Goal: Transaction & Acquisition: Purchase product/service

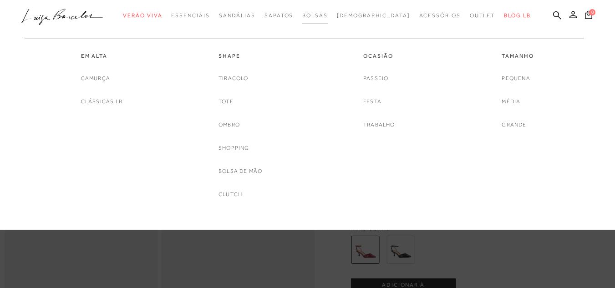
click at [328, 14] on span "Bolsas" at bounding box center [314, 15] width 25 height 6
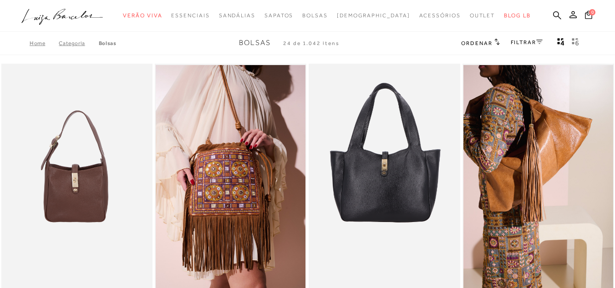
click at [479, 46] on span "Ordenar" at bounding box center [476, 43] width 31 height 6
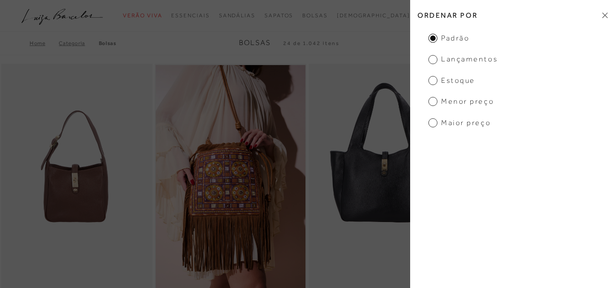
click at [603, 13] on icon at bounding box center [604, 15] width 5 height 6
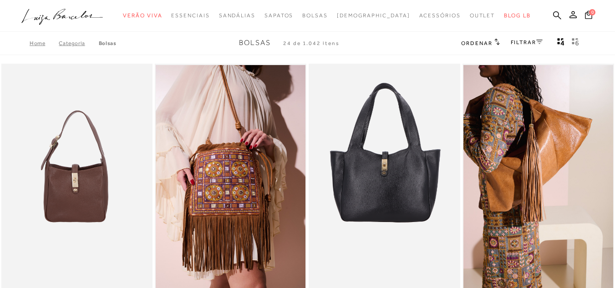
click at [515, 44] on link "FILTRAR" at bounding box center [527, 42] width 32 height 6
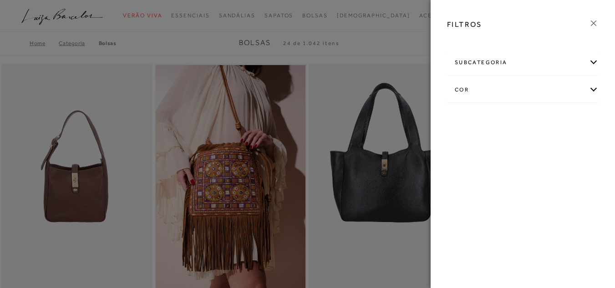
click at [489, 100] on div "cor" at bounding box center [522, 90] width 151 height 24
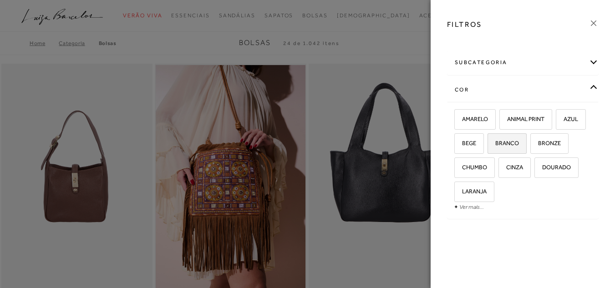
click at [503, 142] on span "BRANCO" at bounding box center [503, 143] width 30 height 7
click at [495, 142] on input "BRANCO" at bounding box center [490, 144] width 9 height 9
checkbox input "true"
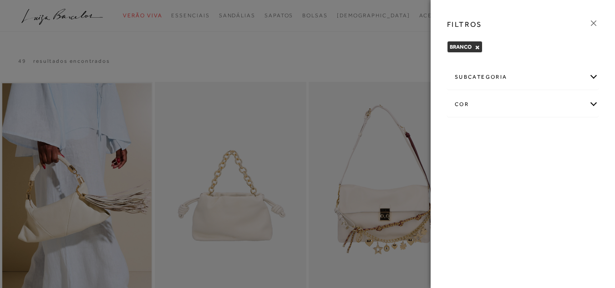
click at [592, 25] on icon at bounding box center [593, 22] width 5 height 5
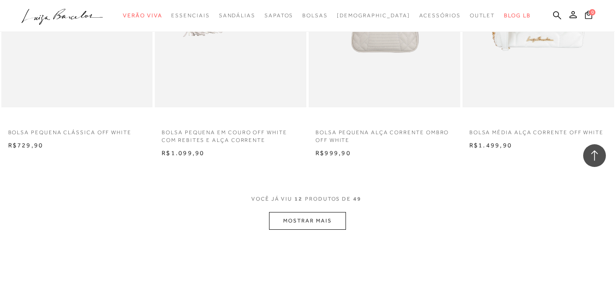
scroll to position [782, 0]
click at [320, 217] on button "MOSTRAR MAIS" at bounding box center [307, 221] width 76 height 18
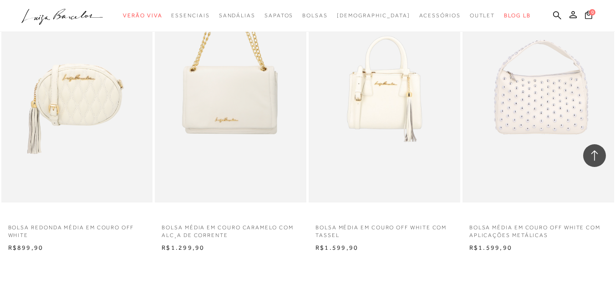
scroll to position [1550, 0]
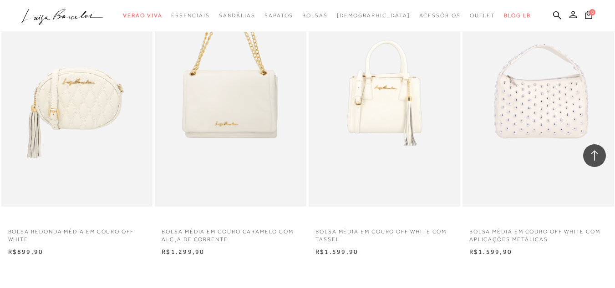
click at [269, 162] on img at bounding box center [231, 93] width 150 height 224
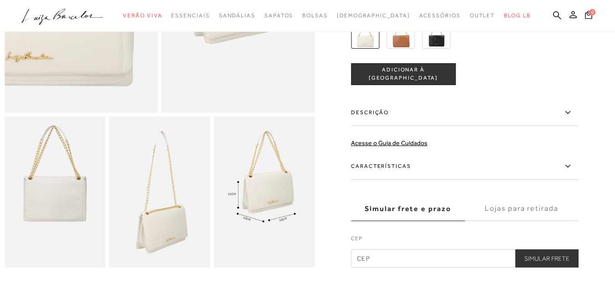
scroll to position [182, 0]
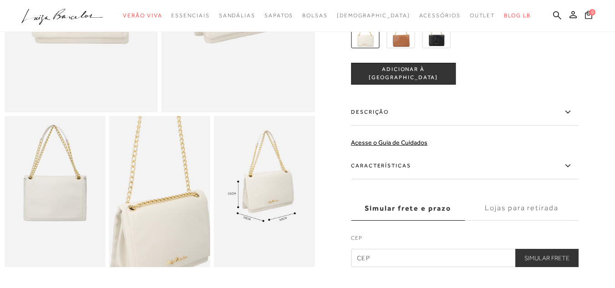
click at [163, 226] on img at bounding box center [157, 165] width 202 height 303
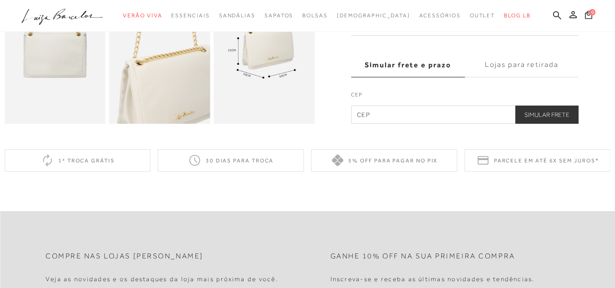
scroll to position [326, 0]
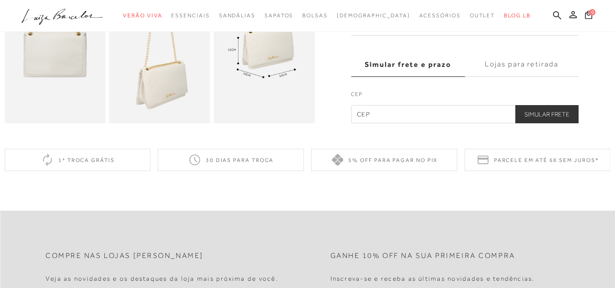
click at [174, 99] on img at bounding box center [159, 48] width 101 height 152
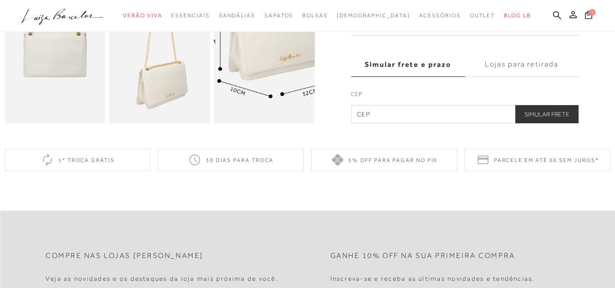
click at [258, 66] on img at bounding box center [272, 37] width 202 height 303
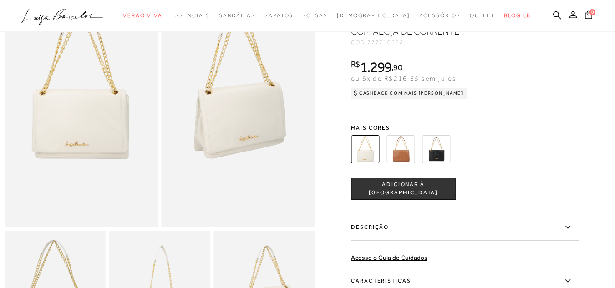
scroll to position [0, 0]
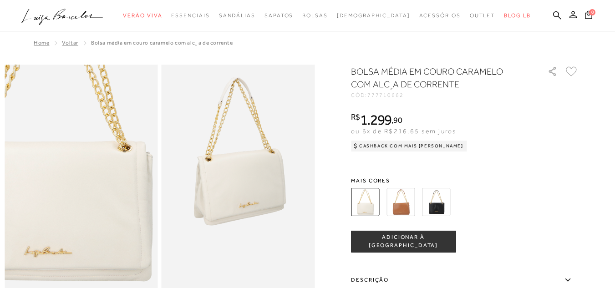
click at [105, 173] on img at bounding box center [56, 189] width 306 height 460
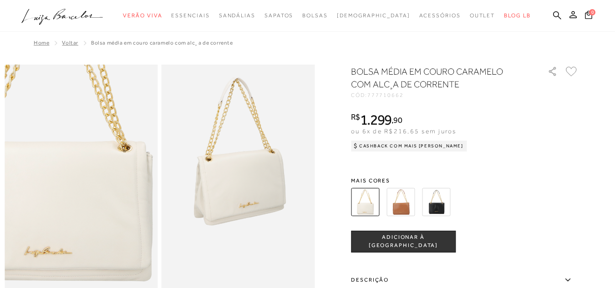
click at [105, 173] on img at bounding box center [56, 189] width 306 height 460
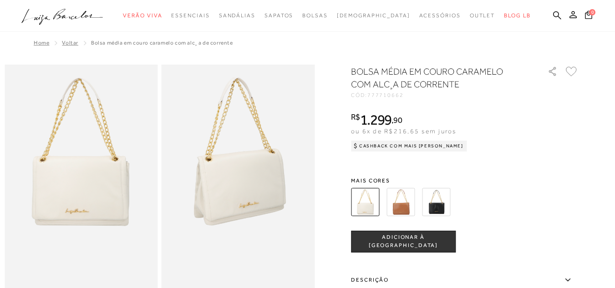
drag, startPoint x: 105, startPoint y: 173, endPoint x: 235, endPoint y: 157, distance: 131.2
click at [235, 157] on div at bounding box center [160, 180] width 310 height 230
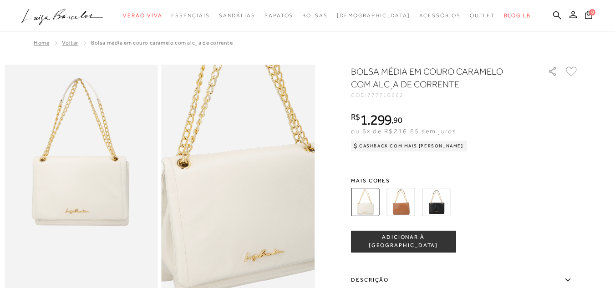
click at [235, 157] on img at bounding box center [242, 205] width 306 height 460
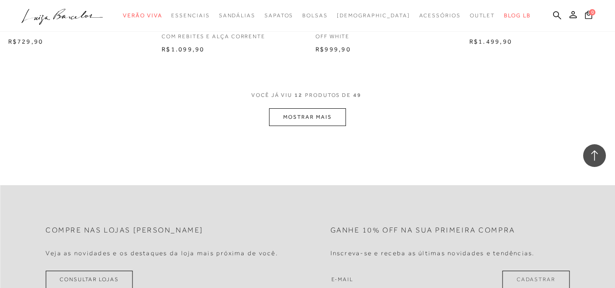
scroll to position [885, 0]
click at [294, 116] on button "MOSTRAR MAIS" at bounding box center [307, 118] width 76 height 18
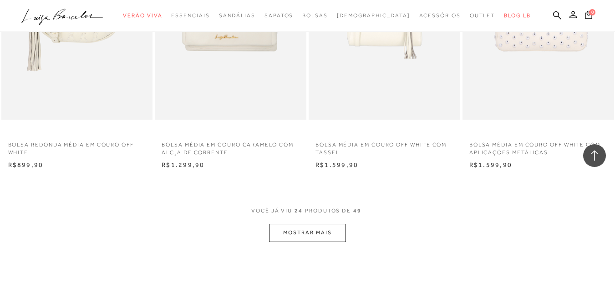
scroll to position [1639, 0]
click at [299, 233] on button "MOSTRAR MAIS" at bounding box center [307, 230] width 76 height 18
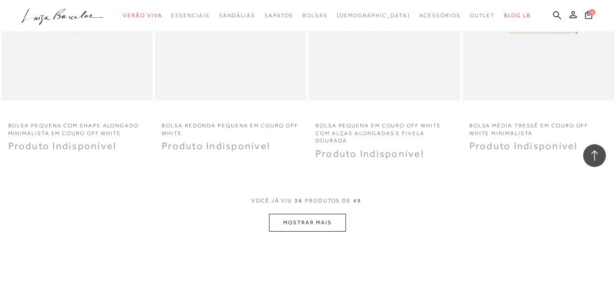
scroll to position [2521, 0]
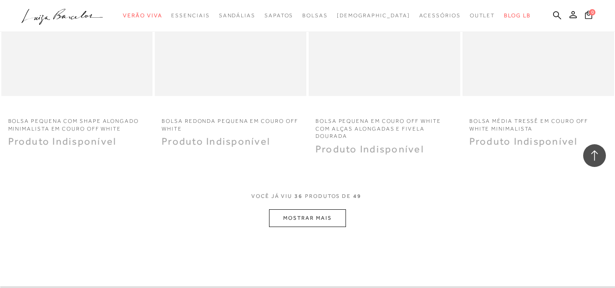
click at [334, 218] on button "MOSTRAR MAIS" at bounding box center [307, 218] width 76 height 18
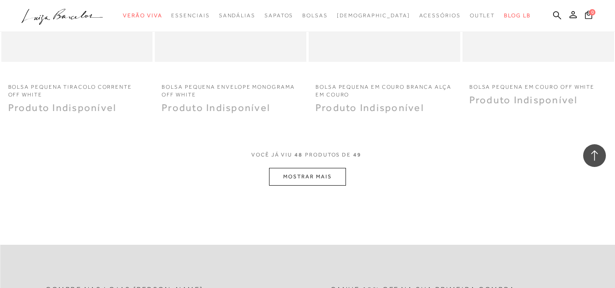
scroll to position [3426, 0]
click at [317, 175] on button "MOSTRAR MAIS" at bounding box center [307, 176] width 76 height 18
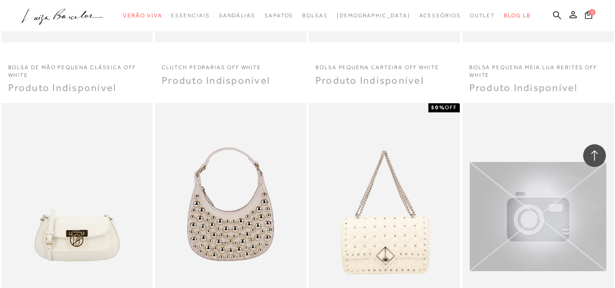
scroll to position [2869, 0]
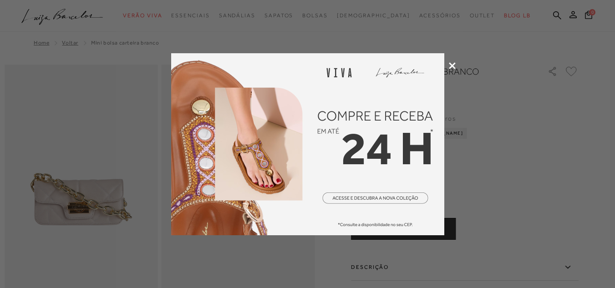
click at [449, 66] on icon at bounding box center [452, 65] width 7 height 7
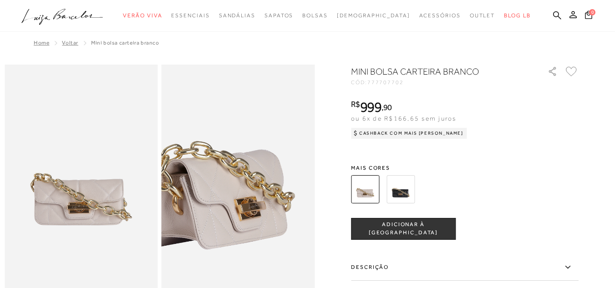
click at [253, 204] on img at bounding box center [225, 158] width 306 height 460
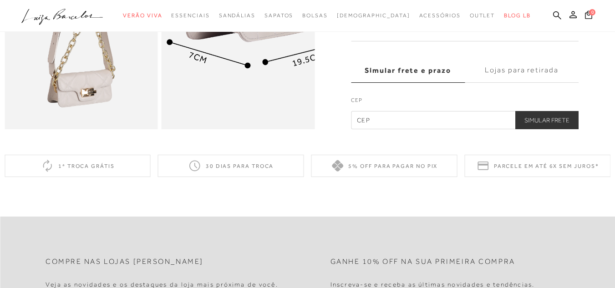
scroll to position [557, 0]
